Goal: Task Accomplishment & Management: Use online tool/utility

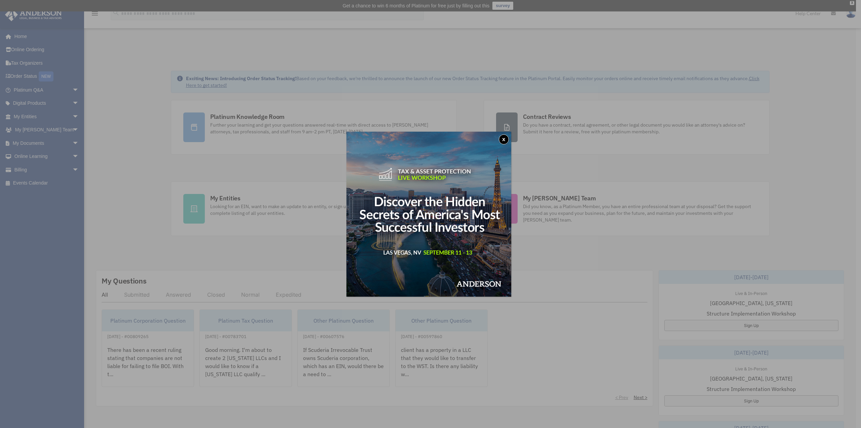
click at [509, 138] on button "x" at bounding box center [504, 139] width 10 height 10
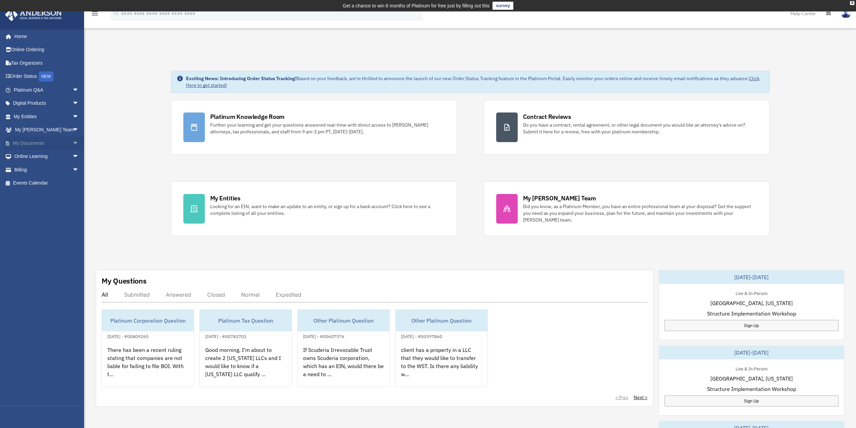
click at [45, 143] on link "My Documents arrow_drop_down" at bounding box center [47, 142] width 84 height 13
click at [72, 143] on span "arrow_drop_down" at bounding box center [78, 143] width 13 height 14
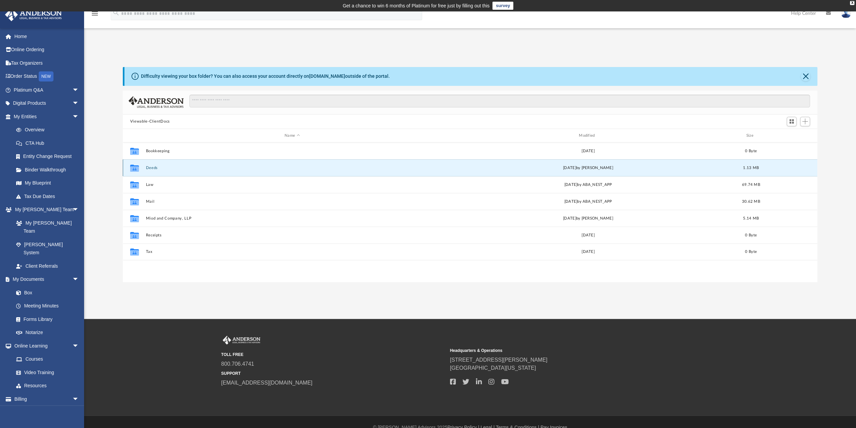
click at [150, 169] on button "Deeds" at bounding box center [292, 168] width 293 height 4
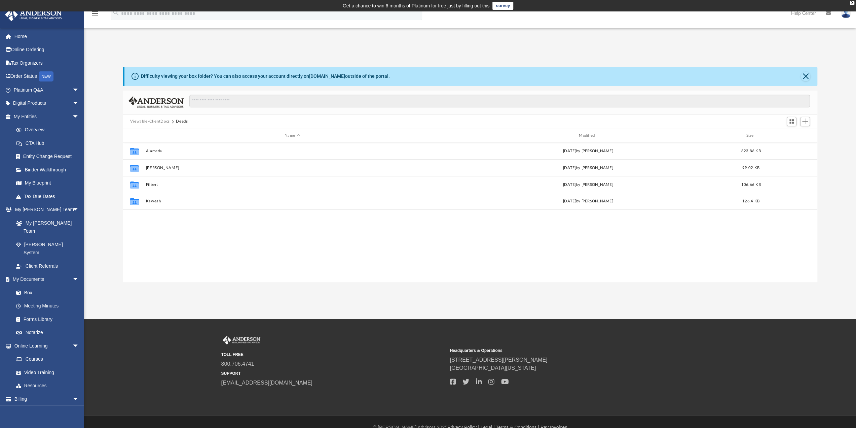
drag, startPoint x: 164, startPoint y: 224, endPoint x: 148, endPoint y: 226, distance: 16.0
click at [148, 226] on div "Collaborated Folder Alameda [DATE] by [PERSON_NAME] 823.86 KB Collaborated [PER…" at bounding box center [470, 212] width 695 height 140
click at [807, 121] on span "Add" at bounding box center [806, 121] width 6 height 6
click at [798, 145] on li "New Folder" at bounding box center [796, 145] width 22 height 7
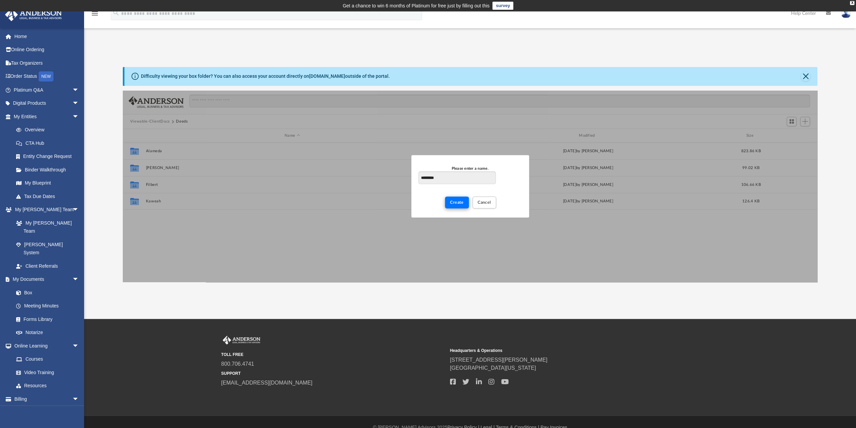
type input "*********"
click at [455, 203] on span "Create" at bounding box center [457, 202] width 14 height 4
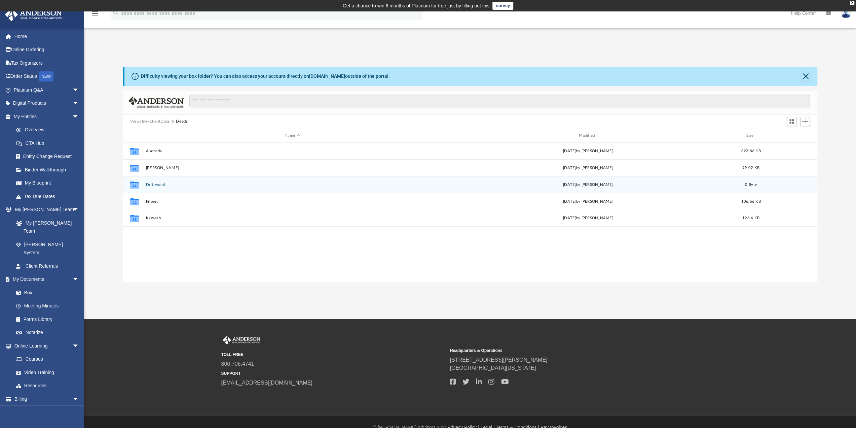
click at [158, 186] on button "Driftwood" at bounding box center [292, 184] width 293 height 4
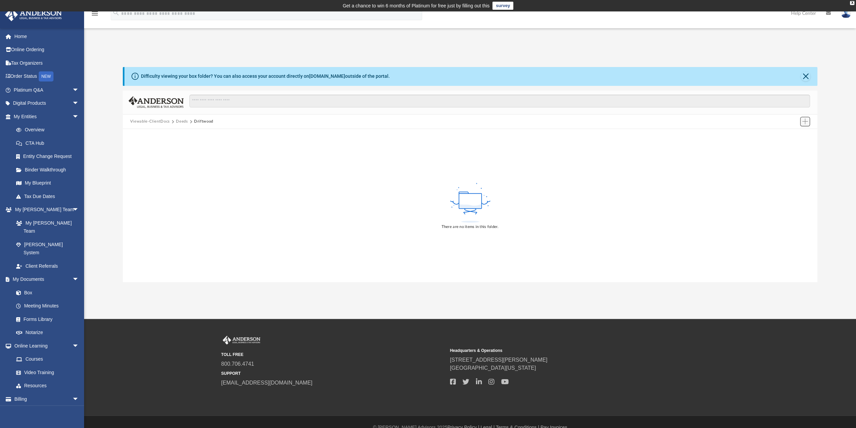
click at [806, 122] on span "Add" at bounding box center [806, 121] width 6 height 6
click at [798, 137] on li "Upload" at bounding box center [796, 134] width 22 height 7
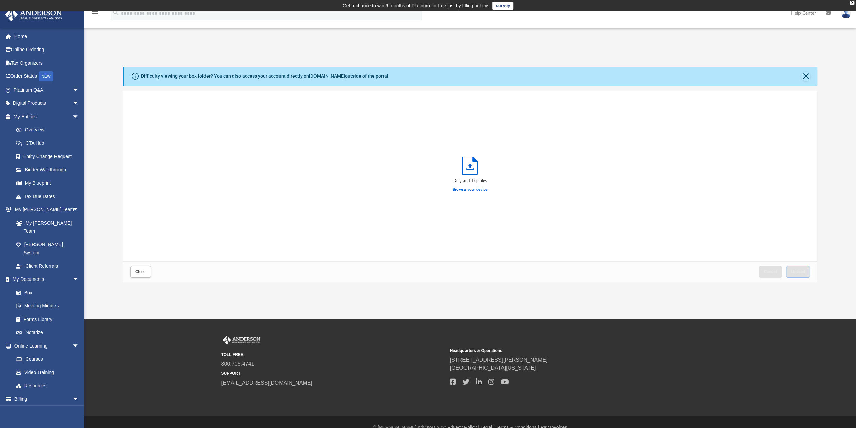
scroll to position [166, 690]
click at [804, 270] on span "Upload" at bounding box center [798, 272] width 14 height 4
click at [225, 205] on div "Success! Your files have been uploaded. Select More Files" at bounding box center [470, 176] width 695 height 171
click at [33, 286] on link "Box" at bounding box center [49, 292] width 80 height 13
click at [30, 286] on link "Box" at bounding box center [49, 292] width 80 height 13
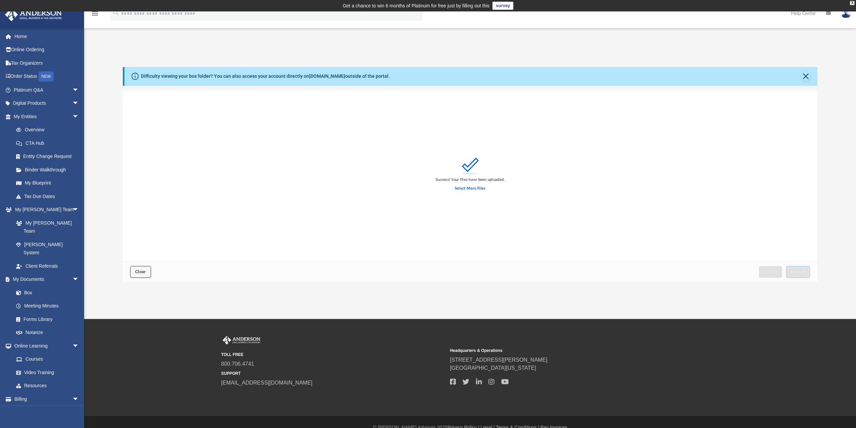
click at [136, 275] on button "Close" at bounding box center [140, 272] width 21 height 12
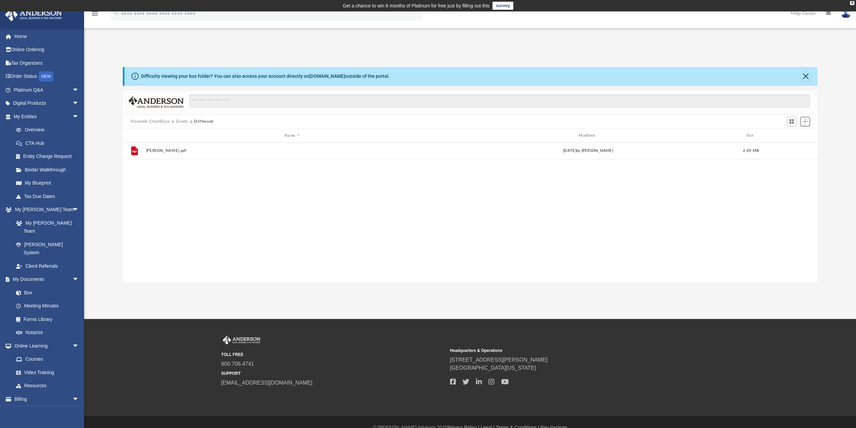
scroll to position [148, 690]
click at [32, 286] on link "Box" at bounding box center [49, 292] width 80 height 13
click at [182, 122] on button "Deeds" at bounding box center [182, 121] width 12 height 6
